Goal: Check status: Check status

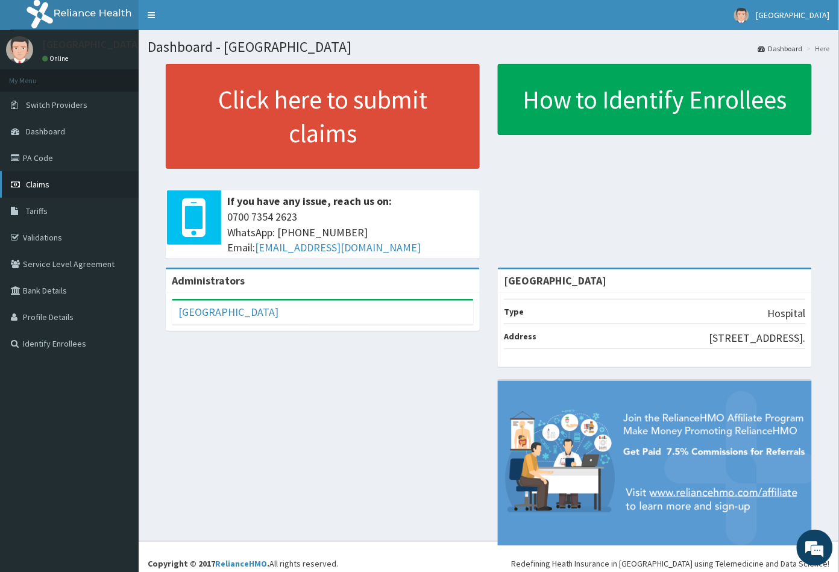
click at [37, 184] on span "Claims" at bounding box center [37, 184] width 23 height 11
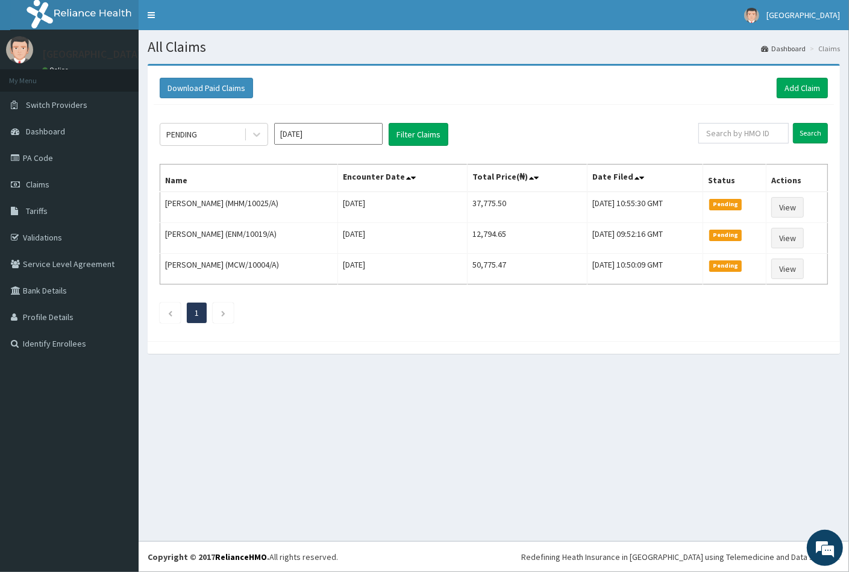
click at [311, 136] on input "Sep 2025" at bounding box center [328, 134] width 108 height 22
click at [327, 228] on div "Aug" at bounding box center [328, 234] width 24 height 22
click at [204, 132] on div "PENDING" at bounding box center [202, 134] width 84 height 19
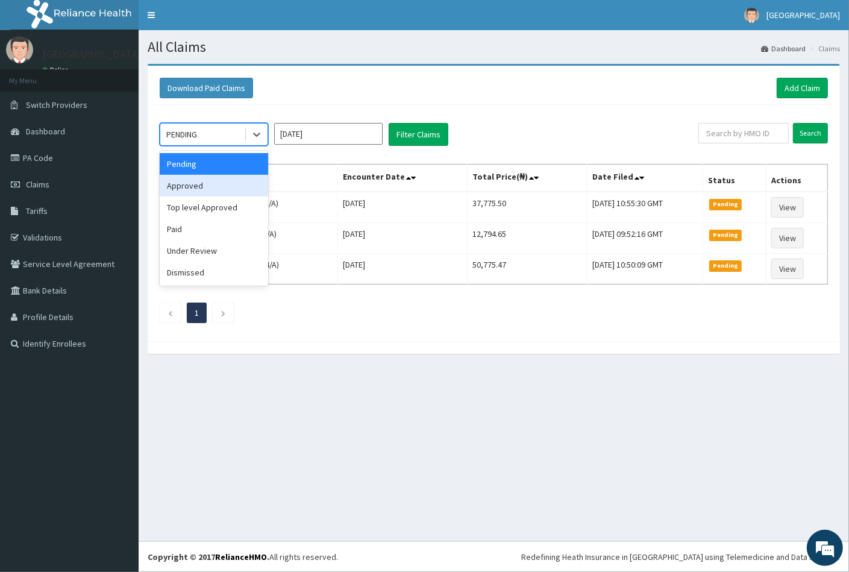
click at [181, 195] on div "Approved" at bounding box center [214, 186] width 108 height 22
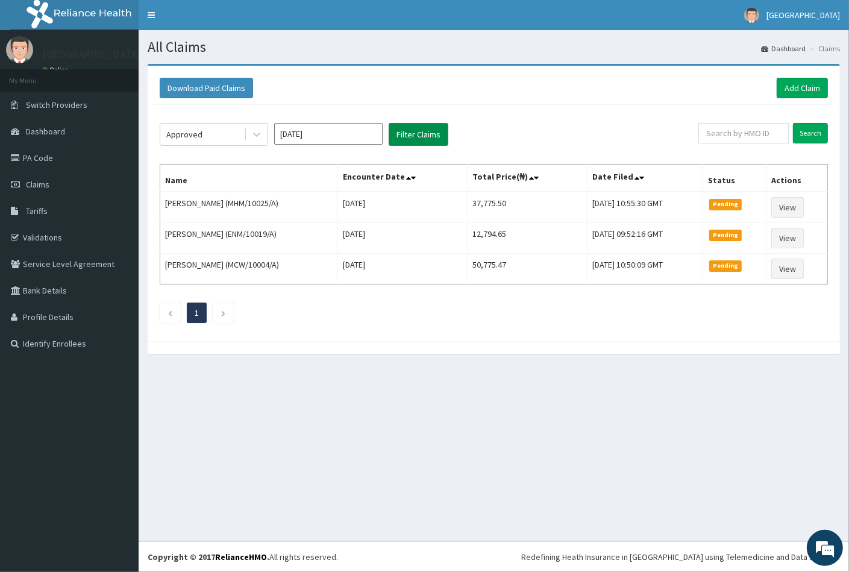
click at [415, 129] on button "Filter Claims" at bounding box center [419, 134] width 60 height 23
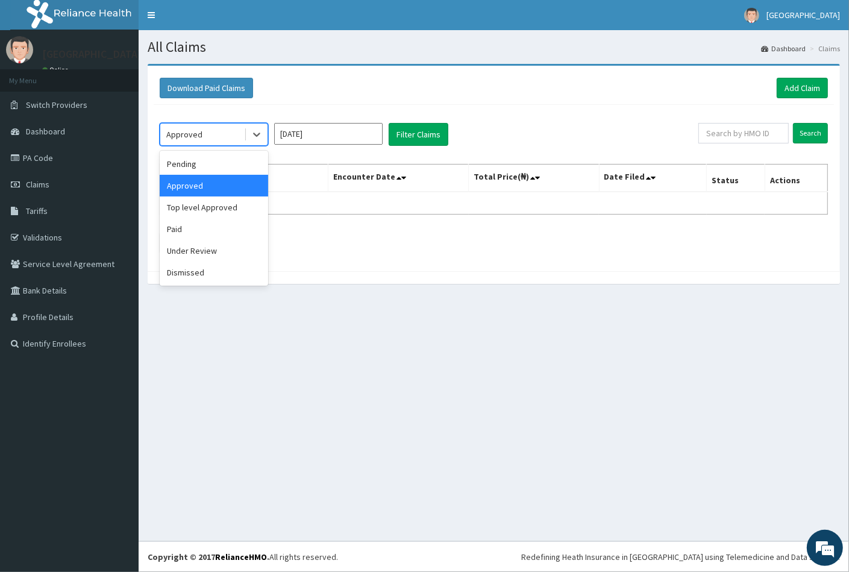
click at [217, 134] on div "Approved" at bounding box center [202, 134] width 84 height 19
click at [187, 227] on div "Paid" at bounding box center [214, 229] width 108 height 22
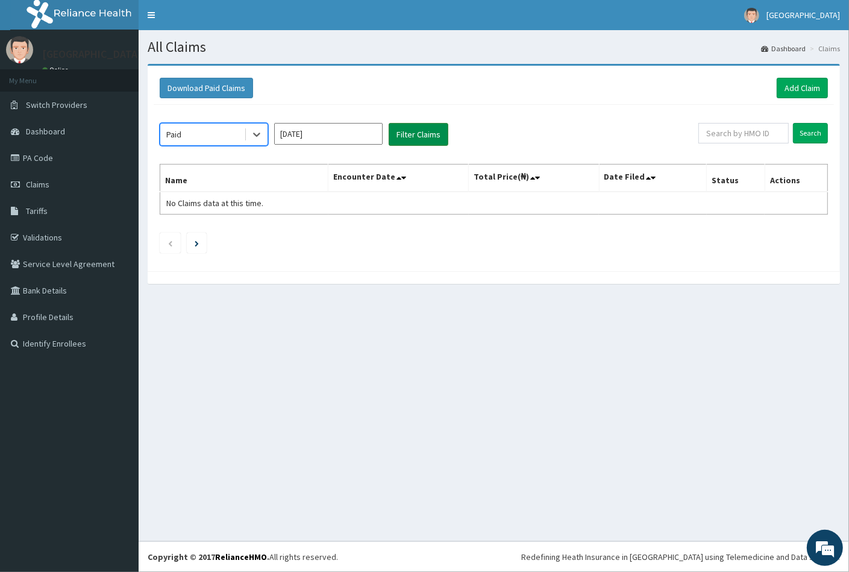
click at [408, 133] on button "Filter Claims" at bounding box center [419, 134] width 60 height 23
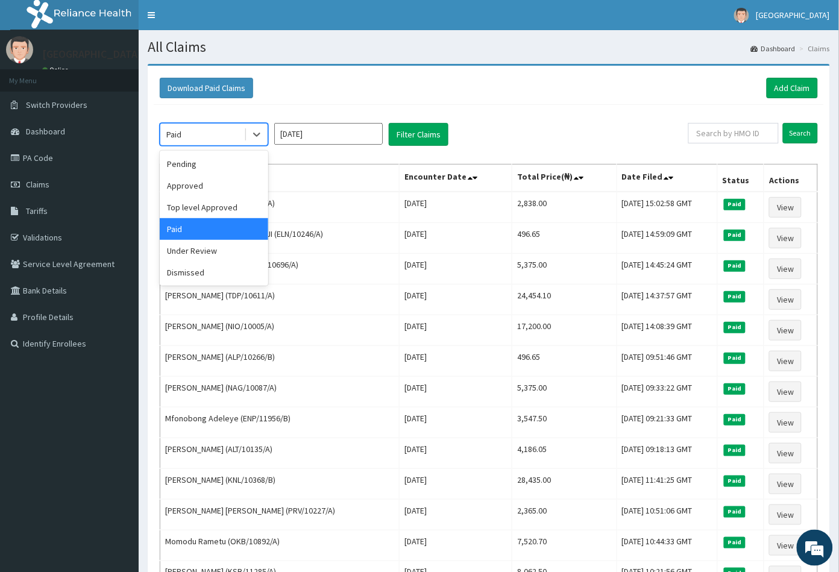
click at [221, 135] on div "Paid" at bounding box center [202, 134] width 84 height 19
click at [209, 207] on div "Top level Approved" at bounding box center [214, 207] width 108 height 22
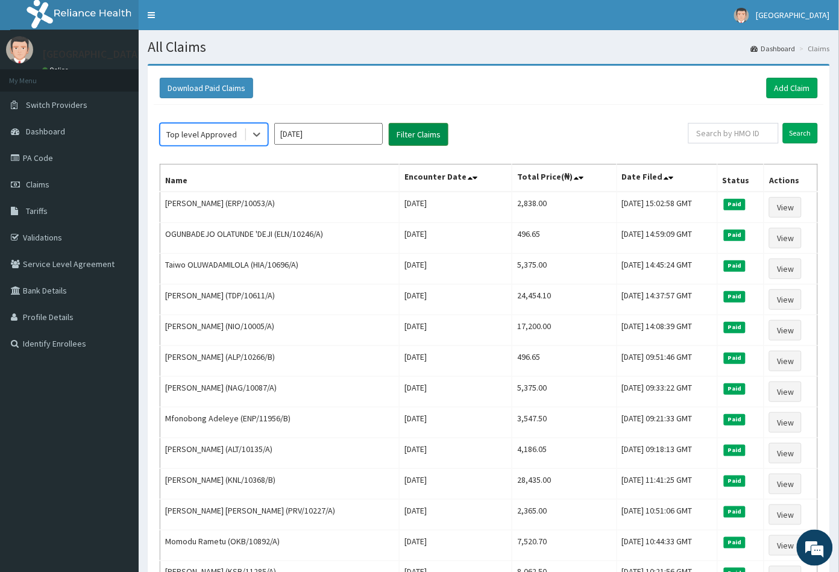
click at [411, 133] on button "Filter Claims" at bounding box center [419, 134] width 60 height 23
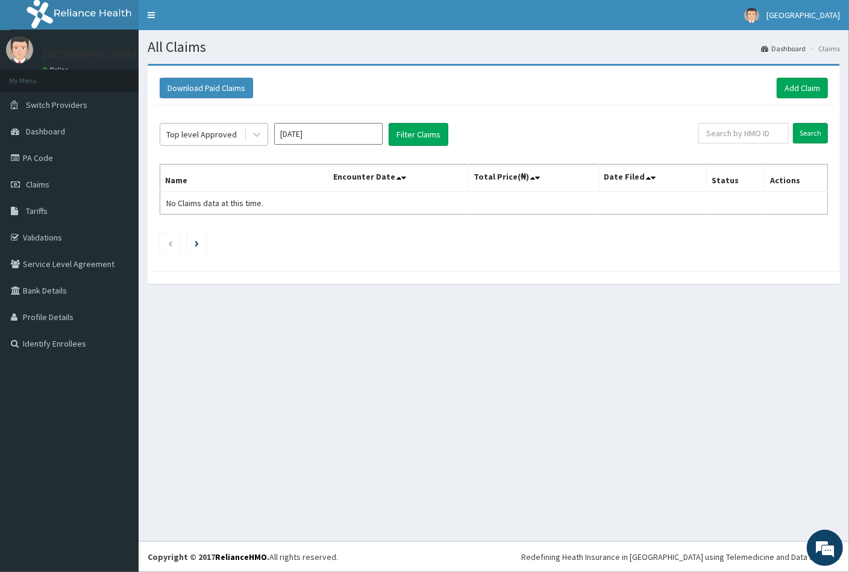
click at [220, 132] on div "Top level Approved" at bounding box center [201, 134] width 70 height 12
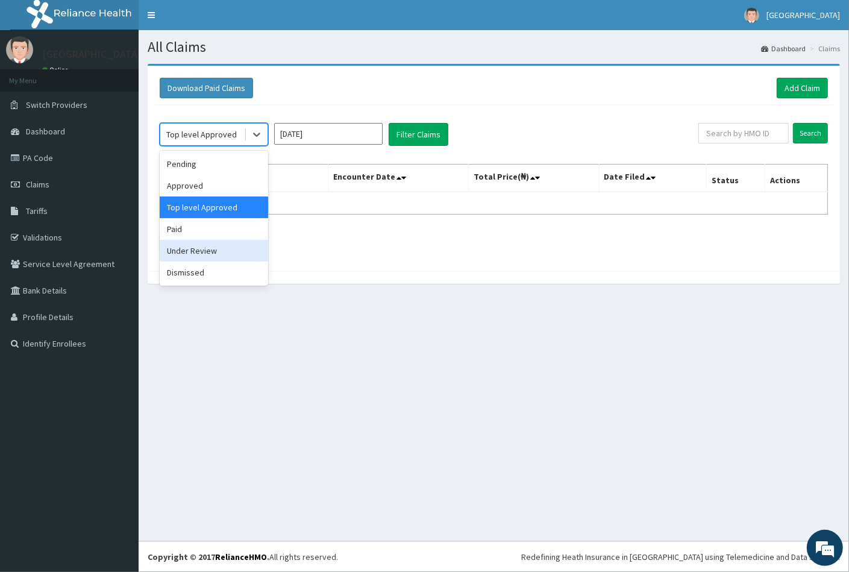
drag, startPoint x: 197, startPoint y: 251, endPoint x: 244, endPoint y: 225, distance: 53.7
click at [198, 251] on div "Under Review" at bounding box center [214, 251] width 108 height 22
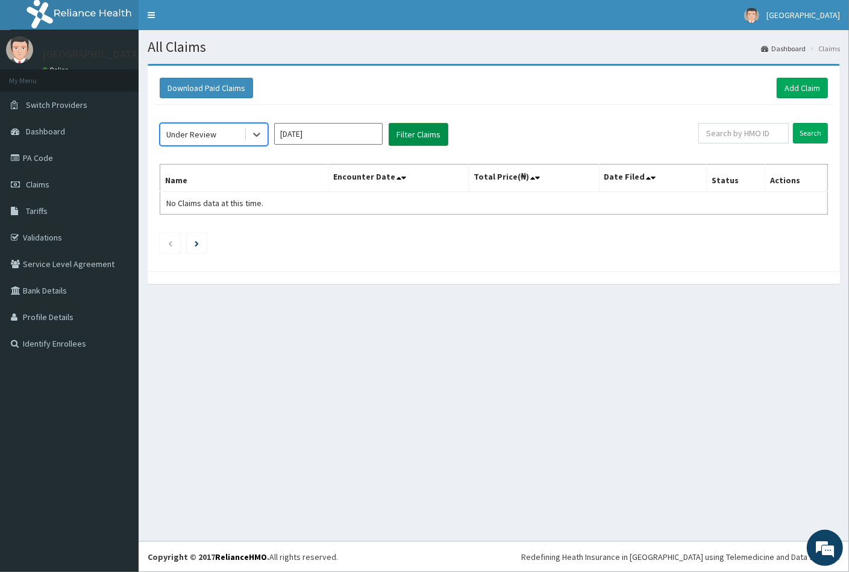
click at [407, 137] on button "Filter Claims" at bounding box center [419, 134] width 60 height 23
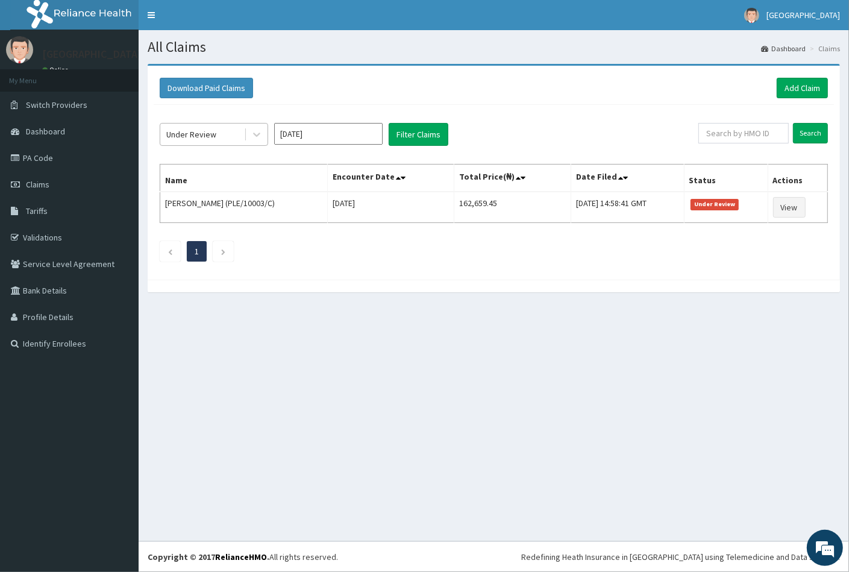
click at [206, 134] on div "Under Review" at bounding box center [191, 134] width 50 height 12
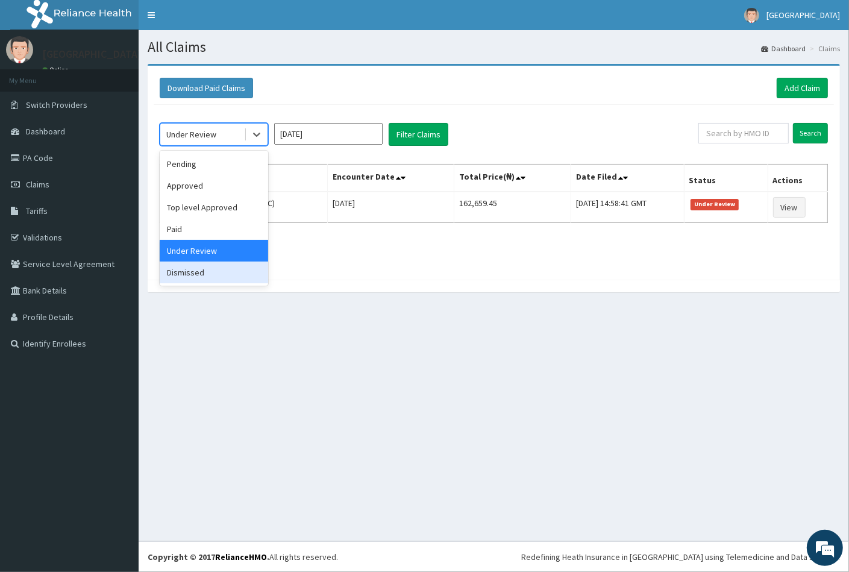
click at [204, 269] on div "Dismissed" at bounding box center [214, 272] width 108 height 22
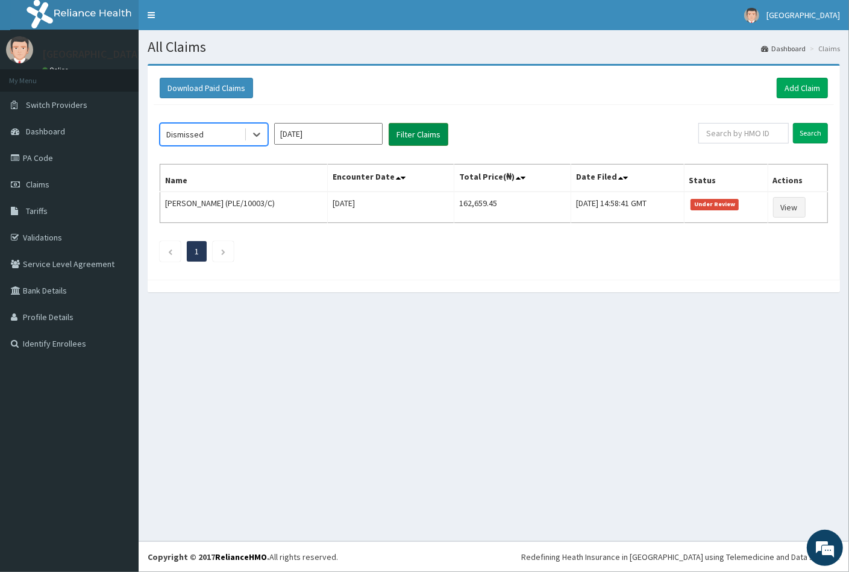
click at [425, 131] on button "Filter Claims" at bounding box center [419, 134] width 60 height 23
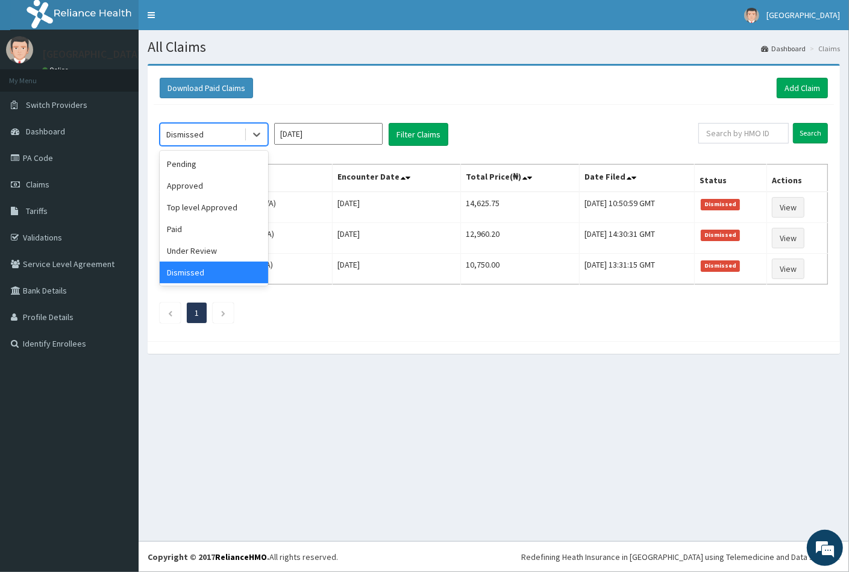
click at [214, 137] on div "Dismissed" at bounding box center [202, 134] width 84 height 19
click at [314, 133] on input "Aug 2025" at bounding box center [328, 134] width 108 height 22
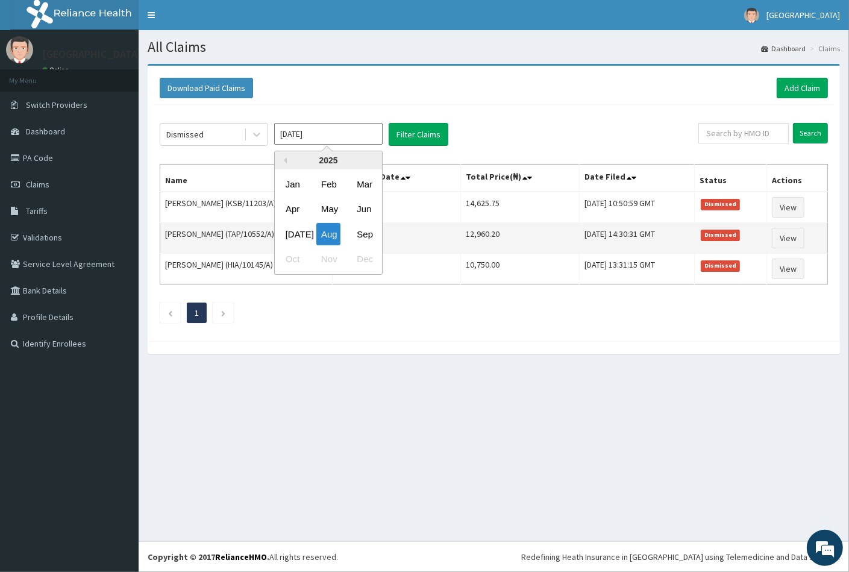
click at [297, 236] on div "Jul" at bounding box center [293, 234] width 24 height 22
type input "Jul 2025"
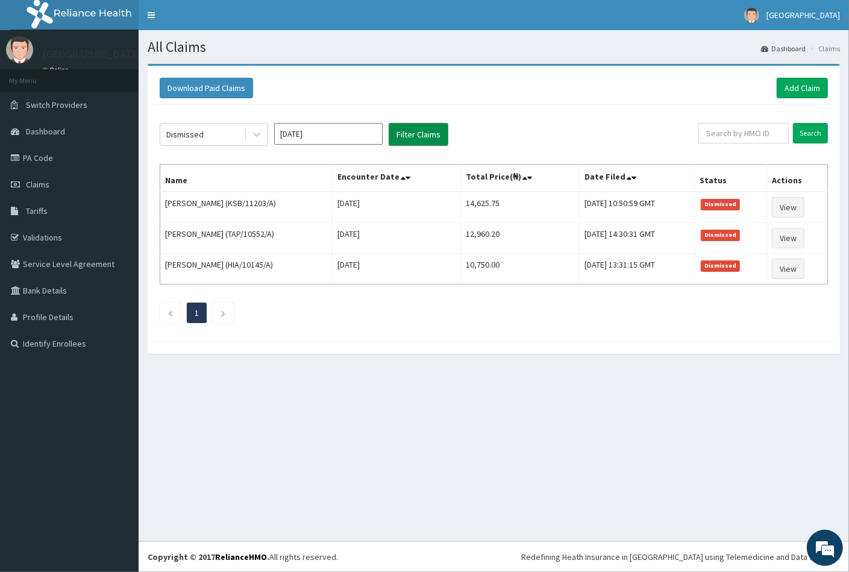
click at [430, 130] on button "Filter Claims" at bounding box center [419, 134] width 60 height 23
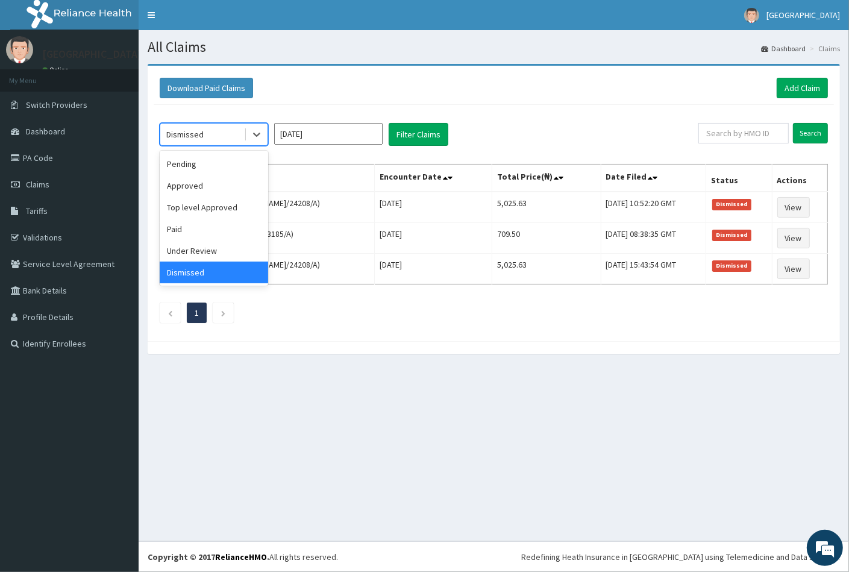
click at [204, 137] on div "Dismissed" at bounding box center [202, 134] width 84 height 19
click at [193, 225] on div "Paid" at bounding box center [214, 229] width 108 height 22
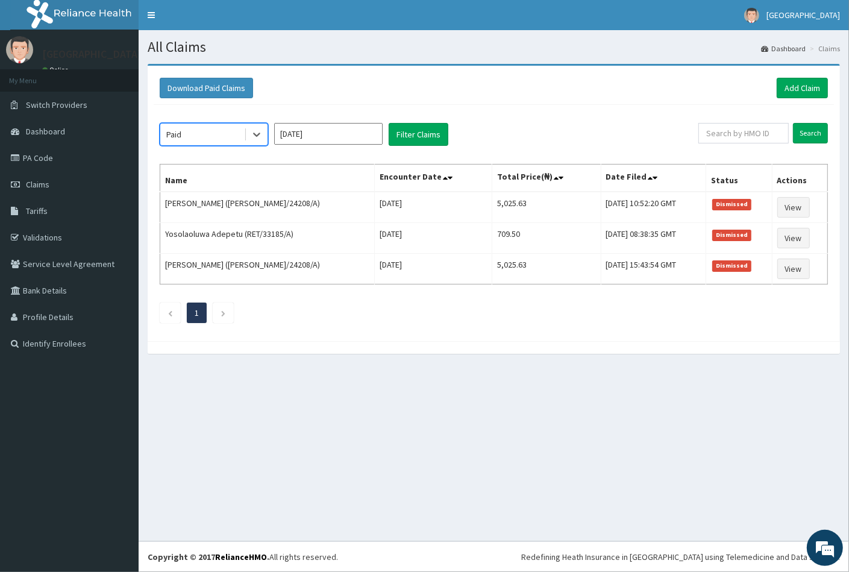
click at [219, 136] on div "Paid" at bounding box center [202, 134] width 84 height 19
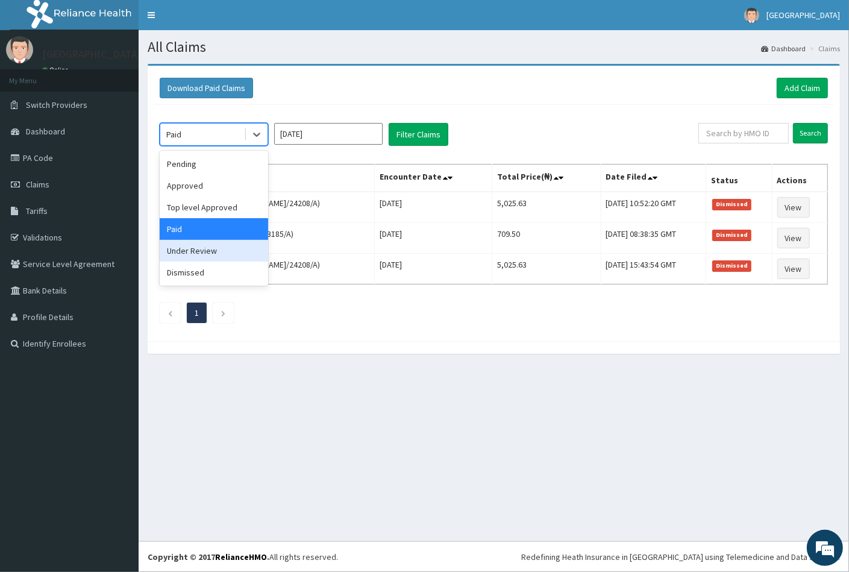
click at [209, 247] on div "Under Review" at bounding box center [214, 251] width 108 height 22
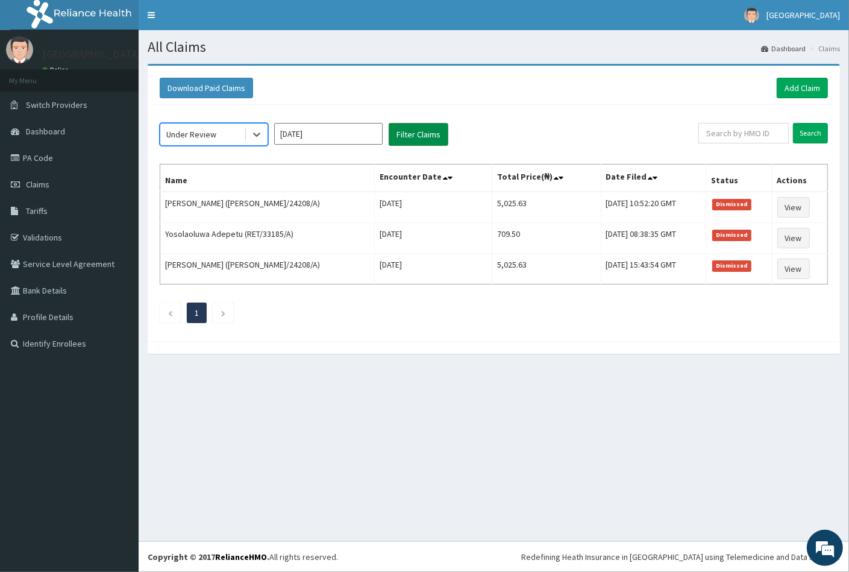
click at [416, 133] on button "Filter Claims" at bounding box center [419, 134] width 60 height 23
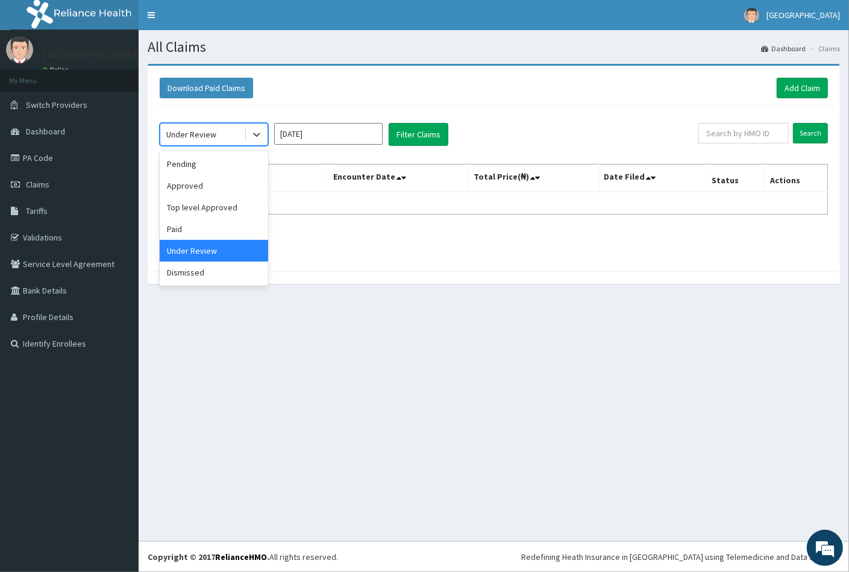
click at [223, 137] on div "Under Review" at bounding box center [202, 134] width 84 height 19
click at [195, 272] on div "Dismissed" at bounding box center [214, 272] width 108 height 22
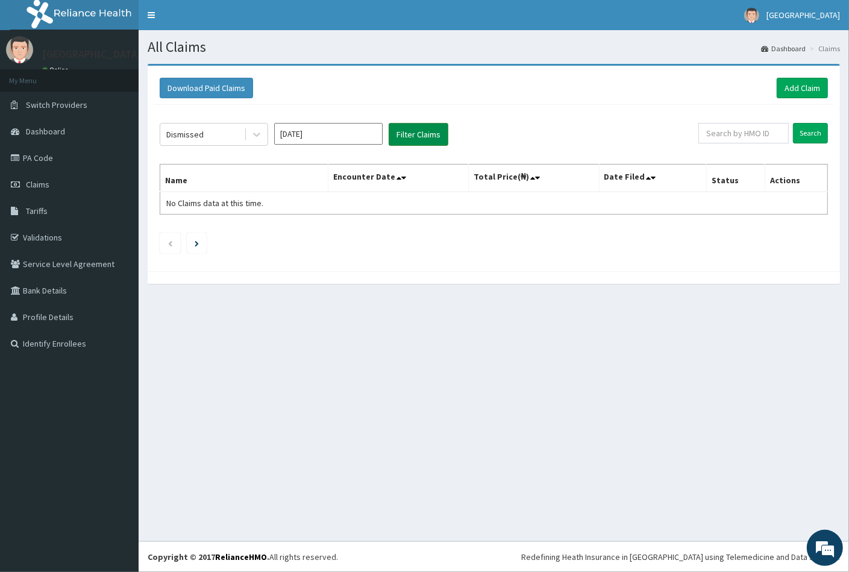
click at [413, 134] on button "Filter Claims" at bounding box center [419, 134] width 60 height 23
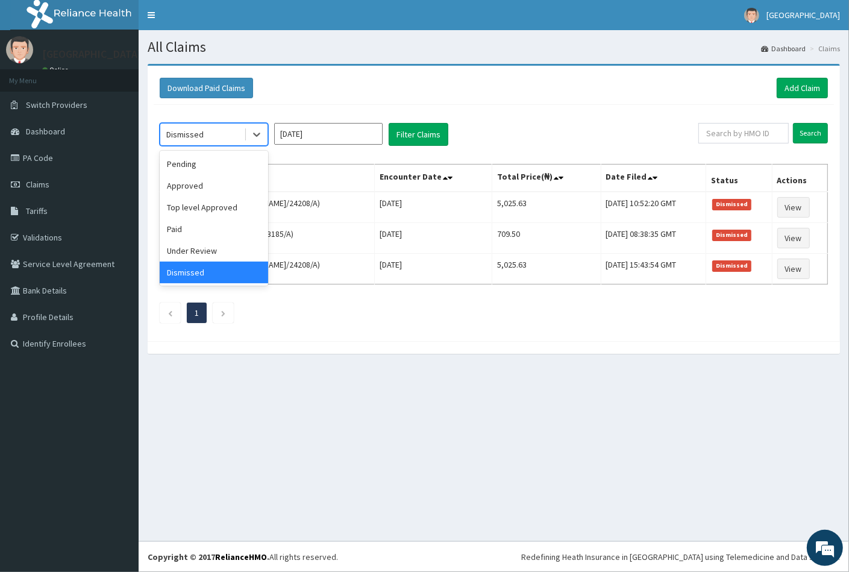
click at [184, 134] on div "Dismissed" at bounding box center [184, 134] width 37 height 12
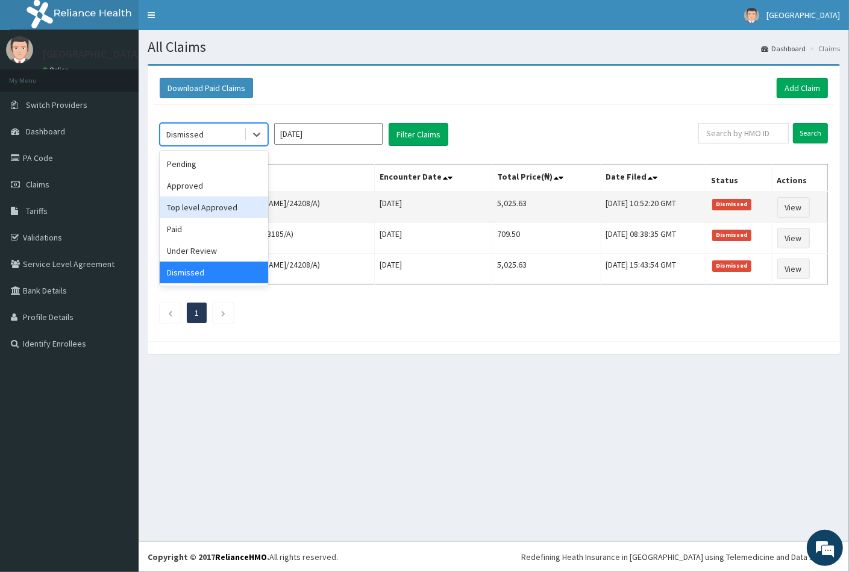
click at [192, 203] on div "Top level Approved" at bounding box center [214, 207] width 108 height 22
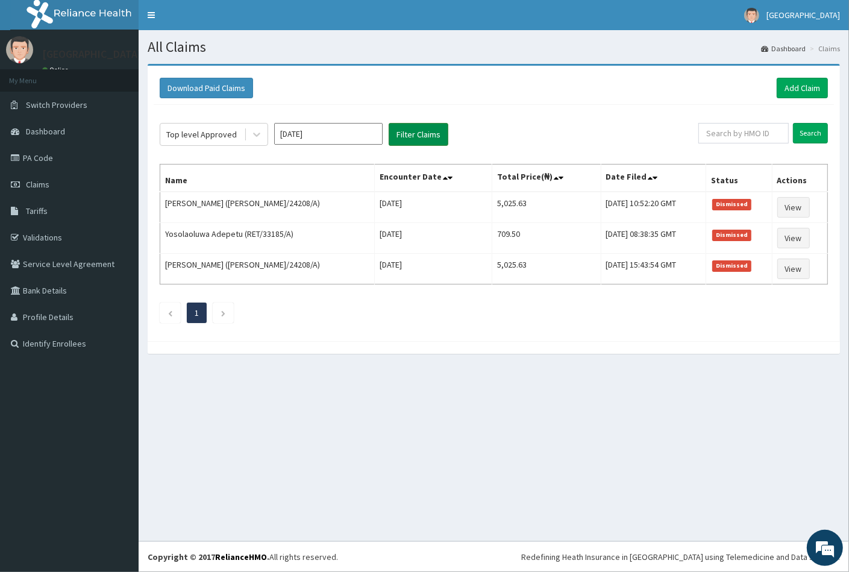
click at [411, 134] on button "Filter Claims" at bounding box center [419, 134] width 60 height 23
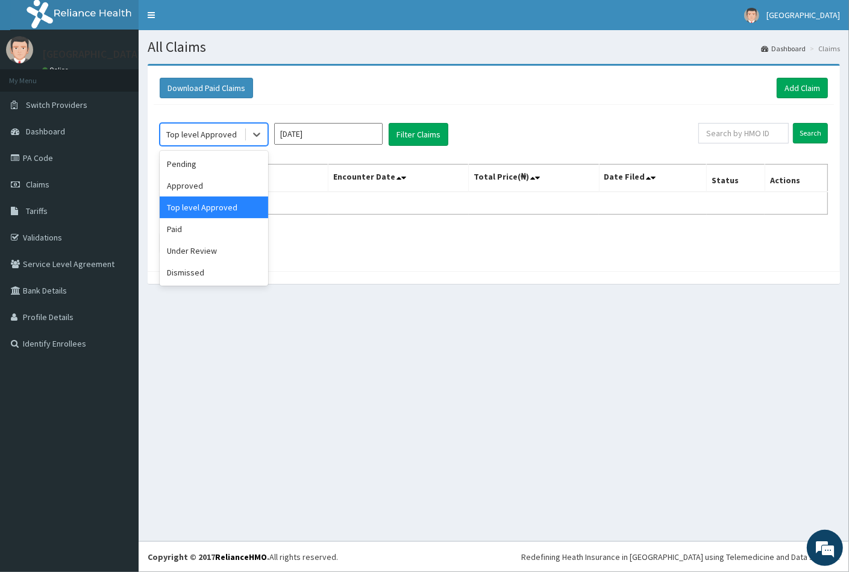
click at [195, 130] on div "Top level Approved" at bounding box center [201, 134] width 70 height 12
click at [189, 255] on div "Under Review" at bounding box center [214, 251] width 108 height 22
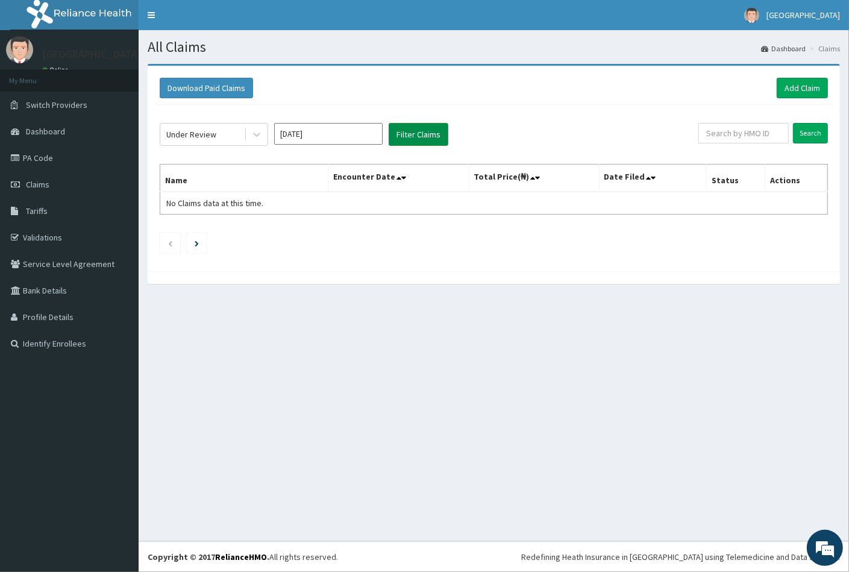
click at [399, 131] on button "Filter Claims" at bounding box center [419, 134] width 60 height 23
